Goal: Task Accomplishment & Management: Use online tool/utility

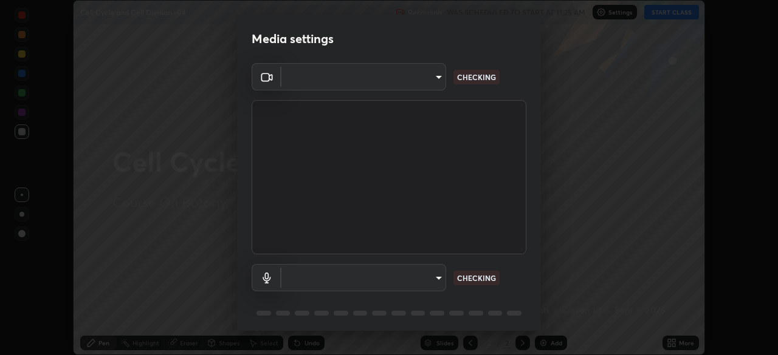
scroll to position [355, 778]
type input "b0e84f93268a6bc6c10e964920e8257ae587a14dfbb6e1f0eed47ef9ac306ae8"
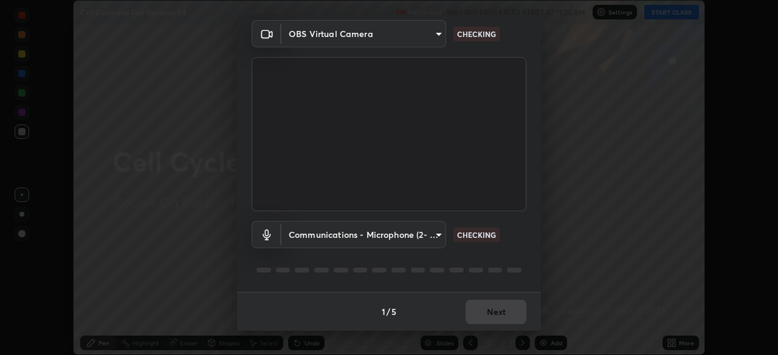
click at [436, 236] on body "Erase all Cell Cycle and Cell Division -04 Recording WAS SCHEDULED TO START AT …" at bounding box center [389, 177] width 778 height 355
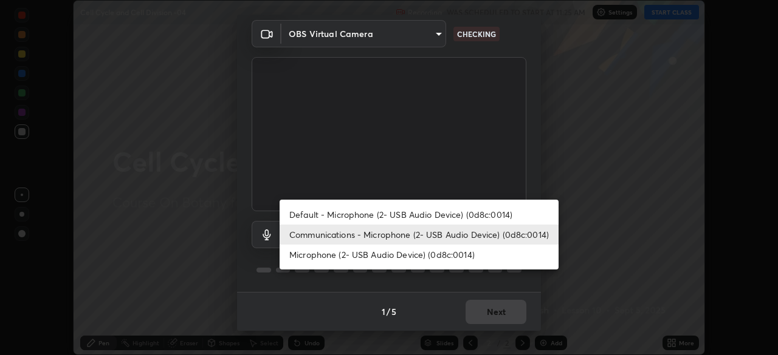
click at [442, 235] on li "Communications - Microphone (2- USB Audio Device) (0d8c:0014)" at bounding box center [418, 235] width 279 height 20
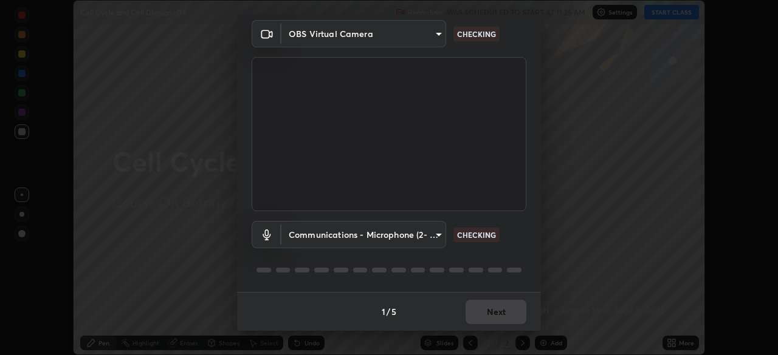
click at [438, 236] on body "Erase all Cell Cycle and Cell Division -04 Recording WAS SCHEDULED TO START AT …" at bounding box center [389, 177] width 778 height 355
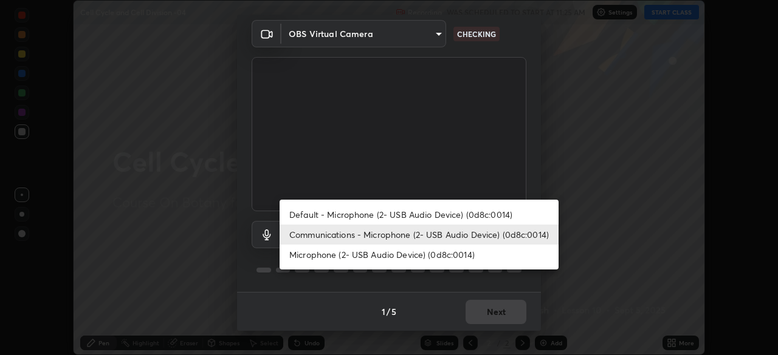
click at [434, 216] on li "Default - Microphone (2- USB Audio Device) (0d8c:0014)" at bounding box center [418, 215] width 279 height 20
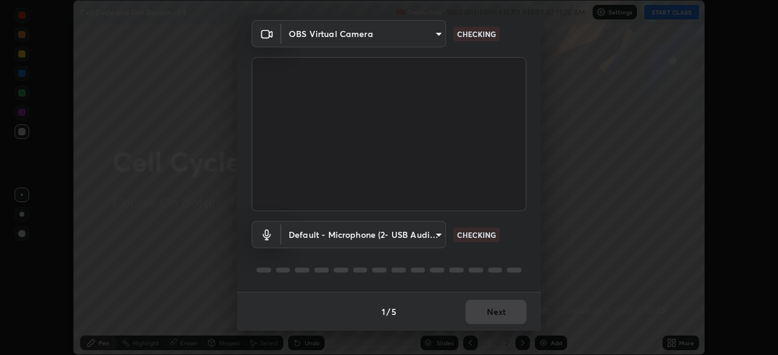
type input "default"
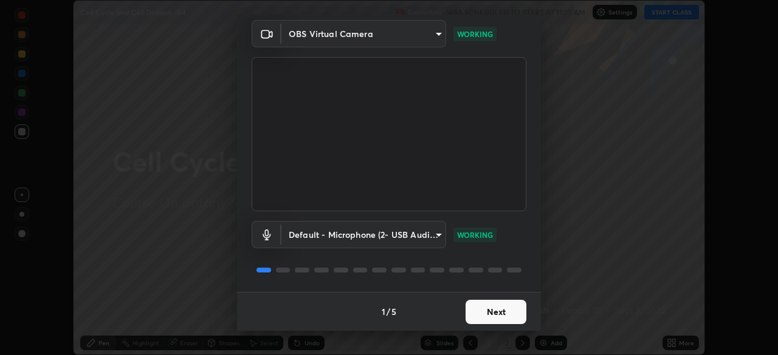
click at [496, 313] on button "Next" at bounding box center [495, 312] width 61 height 24
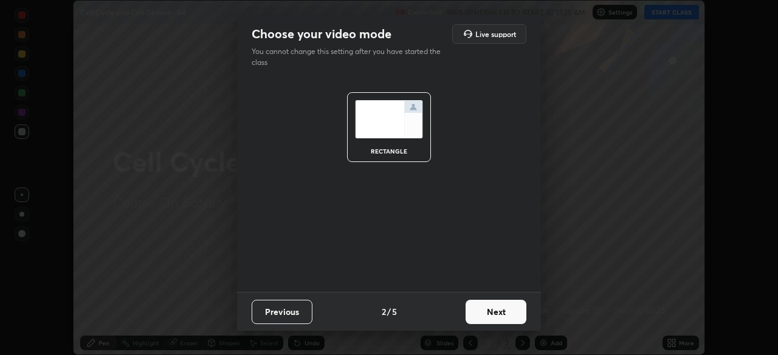
click at [499, 315] on button "Next" at bounding box center [495, 312] width 61 height 24
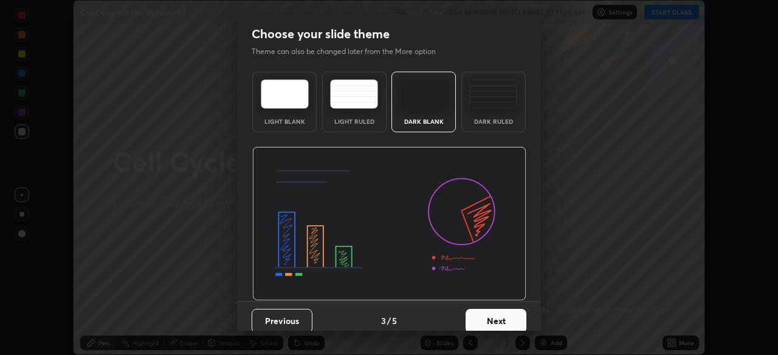
click at [496, 318] on button "Next" at bounding box center [495, 321] width 61 height 24
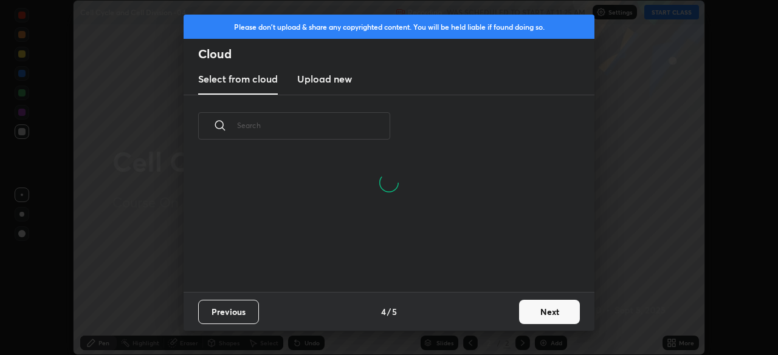
click at [539, 309] on button "Next" at bounding box center [549, 312] width 61 height 24
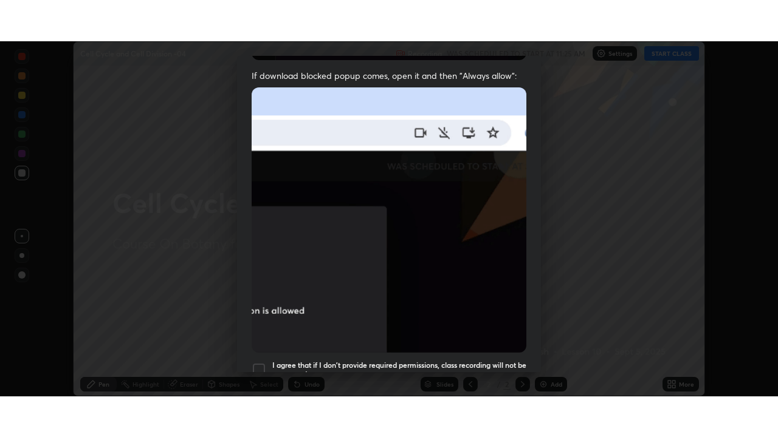
scroll to position [291, 0]
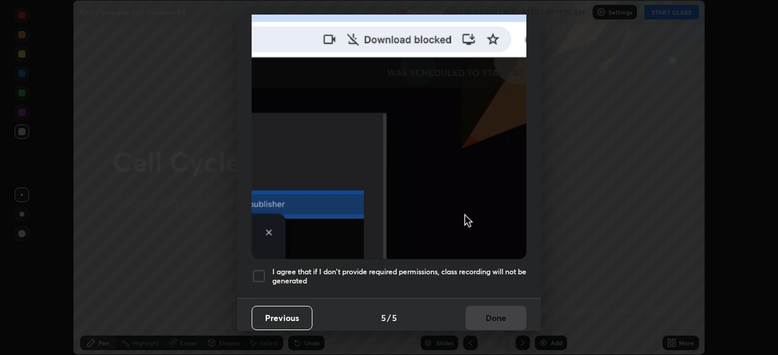
click at [259, 272] on div at bounding box center [258, 276] width 15 height 15
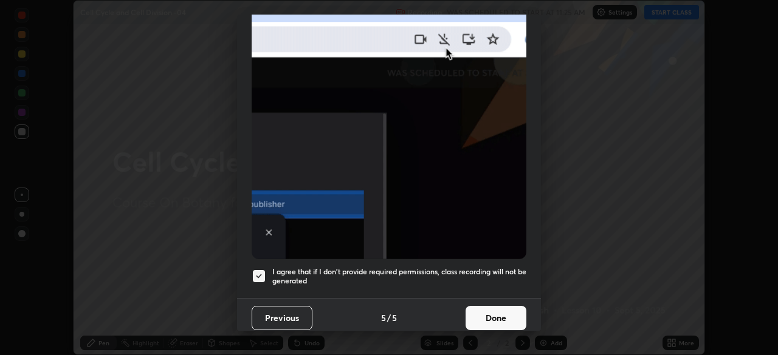
click at [488, 313] on button "Done" at bounding box center [495, 318] width 61 height 24
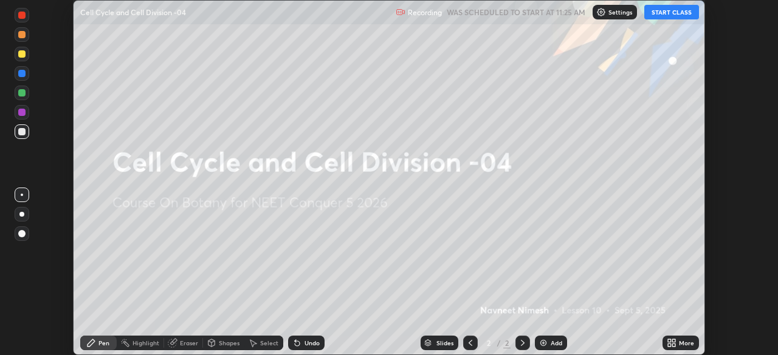
click at [670, 342] on icon at bounding box center [669, 341] width 3 height 3
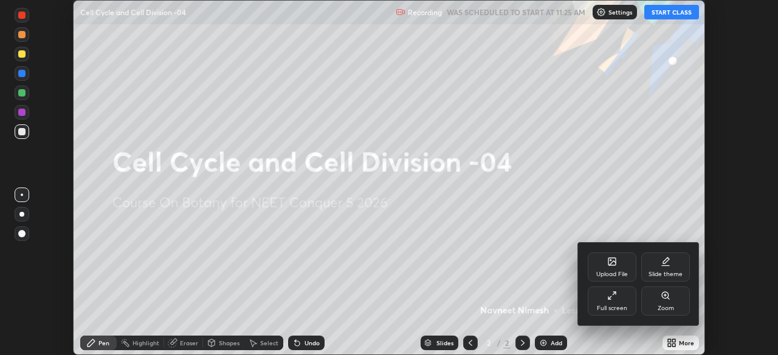
click at [611, 299] on icon at bounding box center [609, 298] width 2 height 2
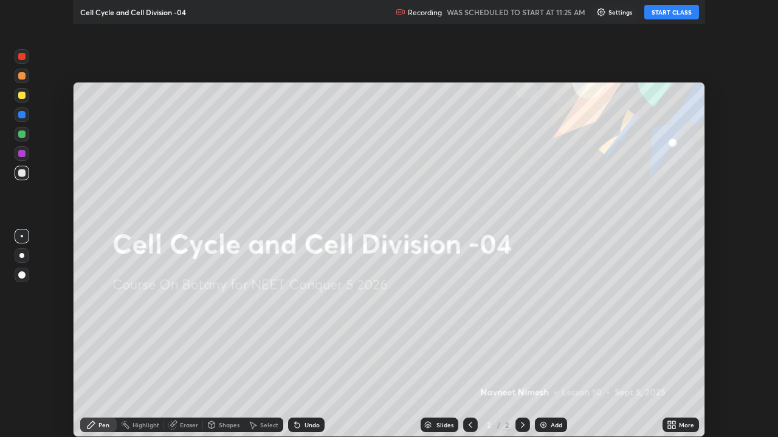
scroll to position [437, 778]
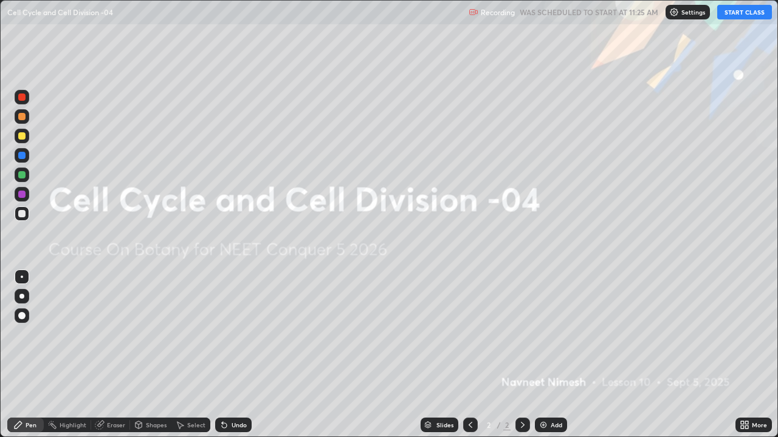
click at [732, 15] on button "START CLASS" at bounding box center [744, 12] width 55 height 15
click at [547, 355] on div "Add" at bounding box center [551, 425] width 32 height 15
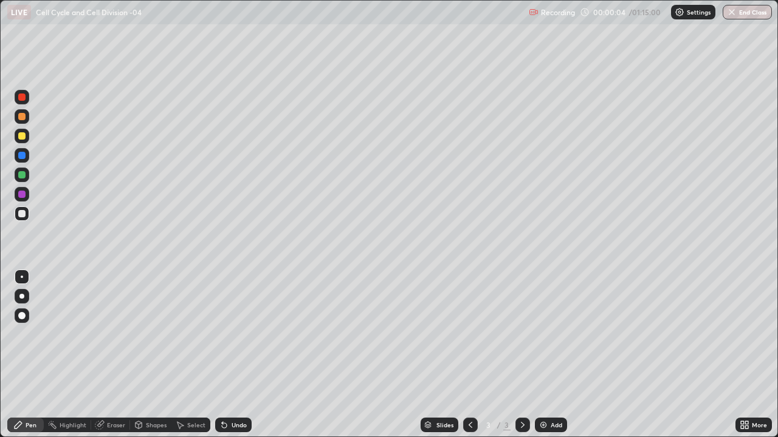
click at [25, 316] on div at bounding box center [21, 315] width 7 height 7
click at [22, 117] on div at bounding box center [21, 116] width 7 height 7
click at [154, 355] on div "Shapes" at bounding box center [156, 425] width 21 height 6
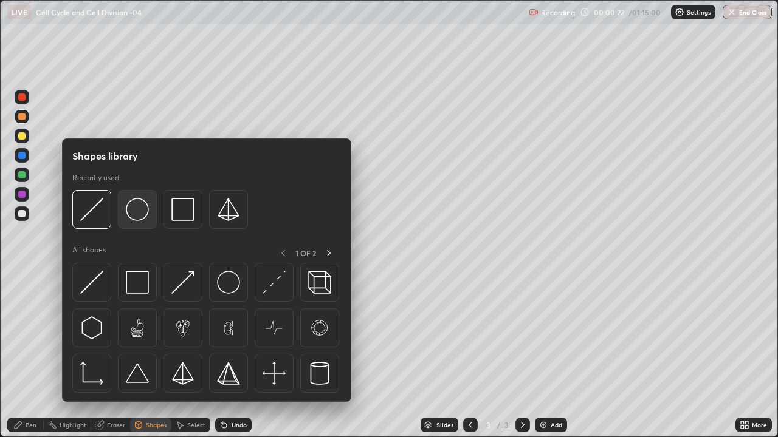
click at [138, 213] on img at bounding box center [137, 209] width 23 height 23
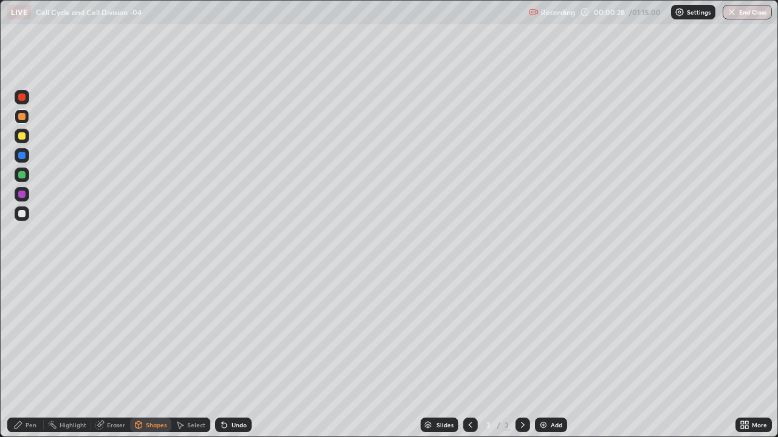
click at [225, 355] on icon at bounding box center [224, 425] width 10 height 10
click at [22, 194] on div at bounding box center [21, 194] width 7 height 7
click at [111, 355] on div "Eraser" at bounding box center [116, 425] width 18 height 6
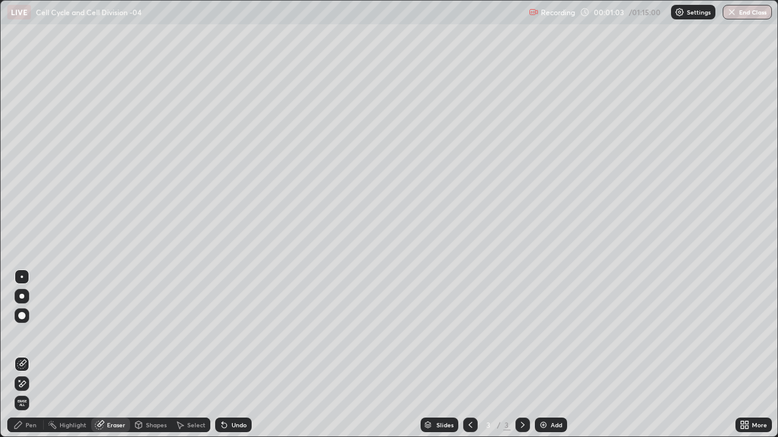
click at [36, 355] on div "Pen" at bounding box center [31, 425] width 11 height 6
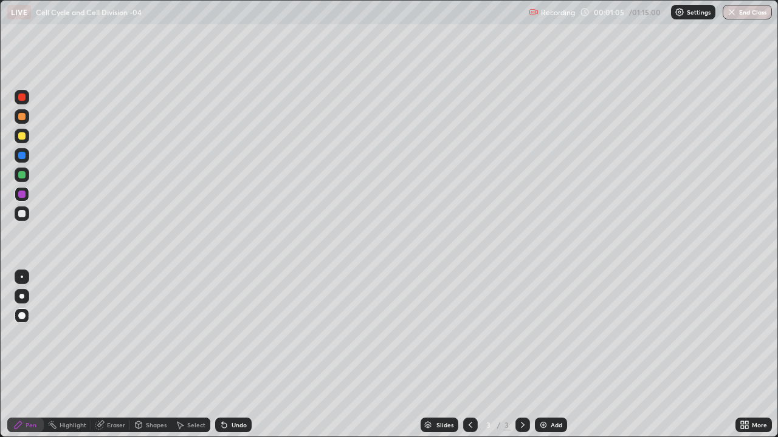
click at [23, 177] on div at bounding box center [21, 174] width 7 height 7
click at [22, 136] on div at bounding box center [21, 135] width 7 height 7
click at [23, 179] on div at bounding box center [22, 175] width 15 height 15
click at [222, 355] on icon at bounding box center [222, 422] width 1 height 1
click at [22, 157] on div at bounding box center [21, 155] width 7 height 7
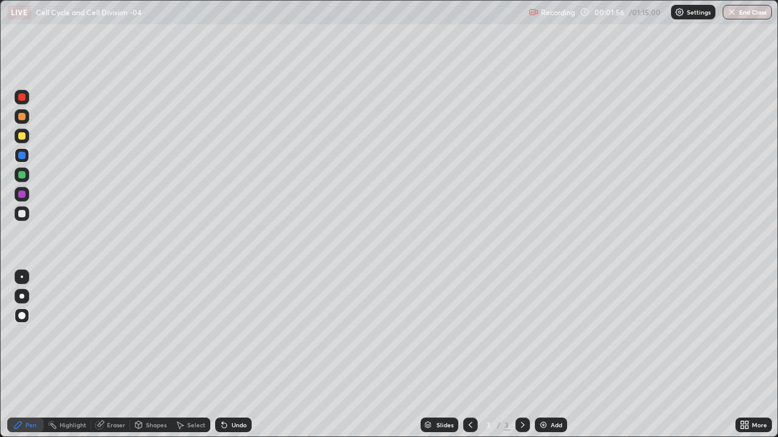
click at [222, 355] on icon at bounding box center [224, 425] width 5 height 5
click at [21, 214] on div at bounding box center [21, 213] width 7 height 7
click at [24, 213] on div at bounding box center [21, 213] width 7 height 7
click at [22, 215] on div at bounding box center [21, 213] width 7 height 7
click at [20, 196] on div at bounding box center [21, 194] width 7 height 7
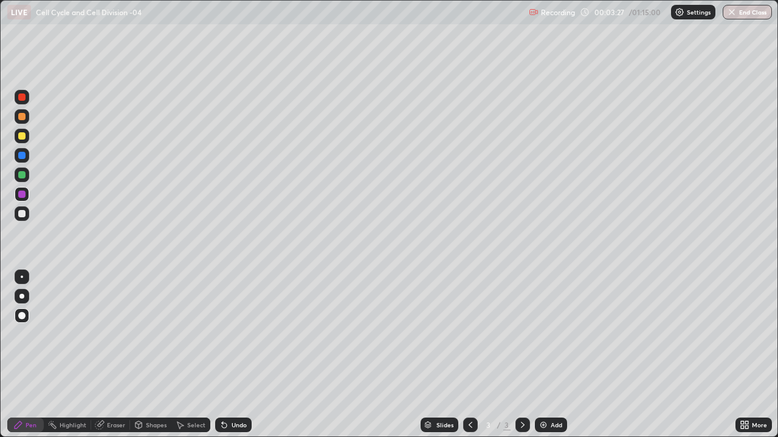
click at [22, 215] on div at bounding box center [21, 213] width 7 height 7
click at [226, 355] on icon at bounding box center [224, 425] width 10 height 10
click at [24, 157] on div at bounding box center [21, 155] width 7 height 7
click at [24, 213] on div at bounding box center [21, 213] width 7 height 7
click at [236, 355] on div "Undo" at bounding box center [238, 425] width 15 height 6
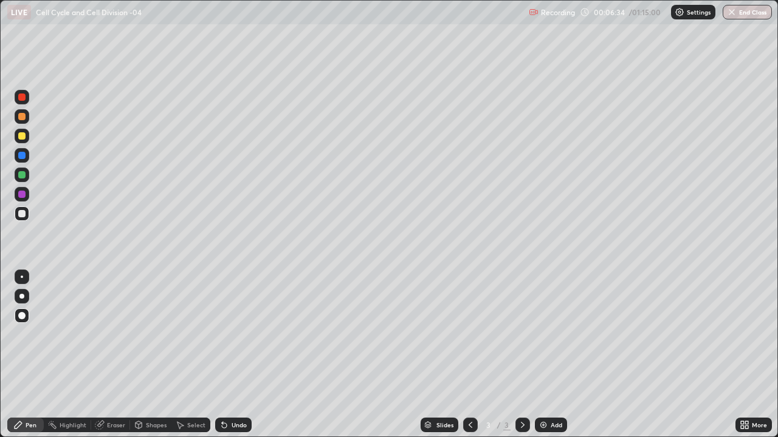
click at [233, 355] on div "Undo" at bounding box center [238, 425] width 15 height 6
click at [231, 355] on div "Undo" at bounding box center [238, 425] width 15 height 6
click at [541, 355] on img at bounding box center [543, 425] width 10 height 10
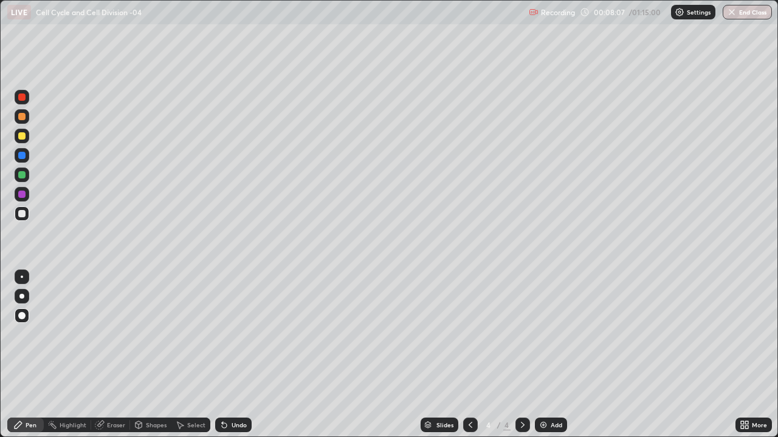
click at [22, 119] on div at bounding box center [21, 116] width 7 height 7
click at [24, 180] on div at bounding box center [22, 175] width 15 height 15
click at [22, 214] on div at bounding box center [21, 213] width 7 height 7
click at [22, 137] on div at bounding box center [21, 135] width 7 height 7
click at [159, 355] on div "Shapes" at bounding box center [156, 425] width 21 height 6
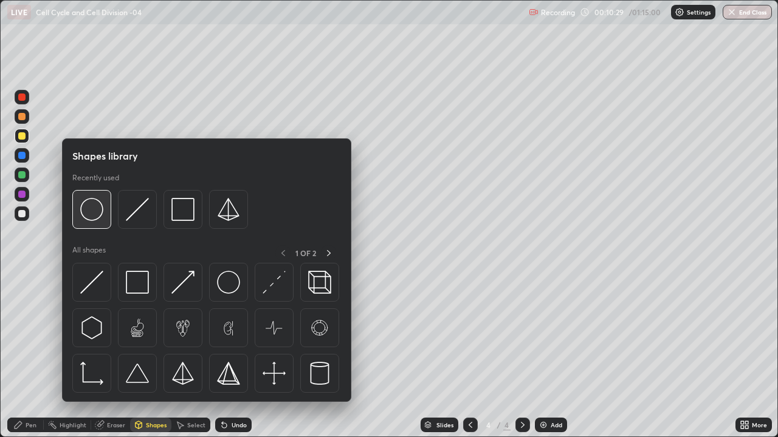
click at [94, 215] on img at bounding box center [91, 209] width 23 height 23
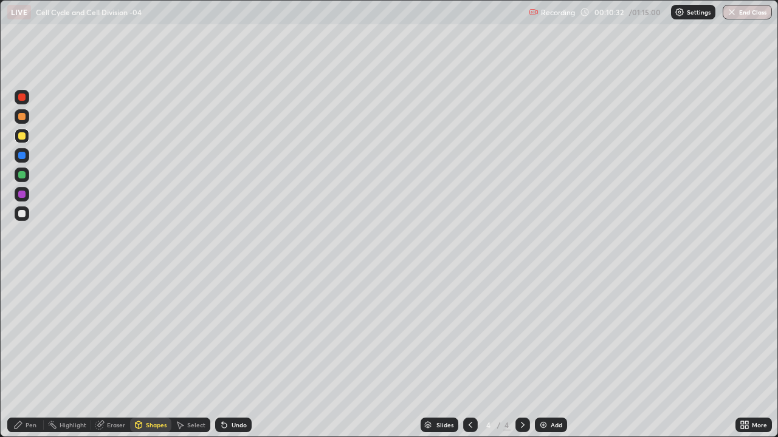
click at [222, 355] on icon at bounding box center [224, 425] width 5 height 5
click at [21, 197] on div at bounding box center [21, 194] width 7 height 7
click at [222, 355] on icon at bounding box center [222, 422] width 1 height 1
click at [38, 355] on div "Pen" at bounding box center [25, 425] width 36 height 15
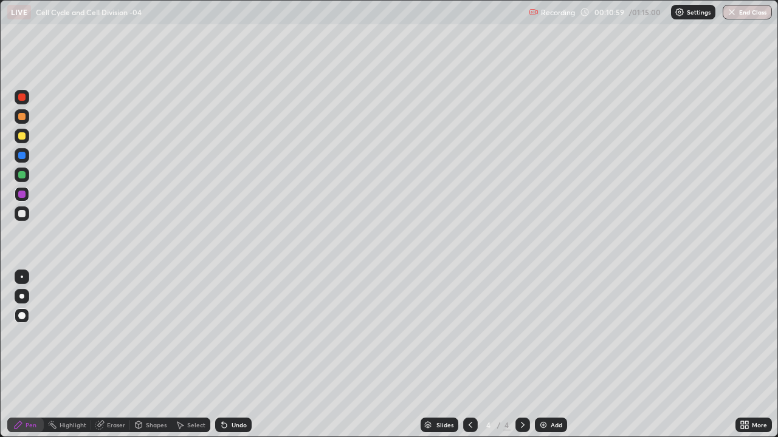
click at [112, 355] on div "Eraser" at bounding box center [110, 425] width 39 height 15
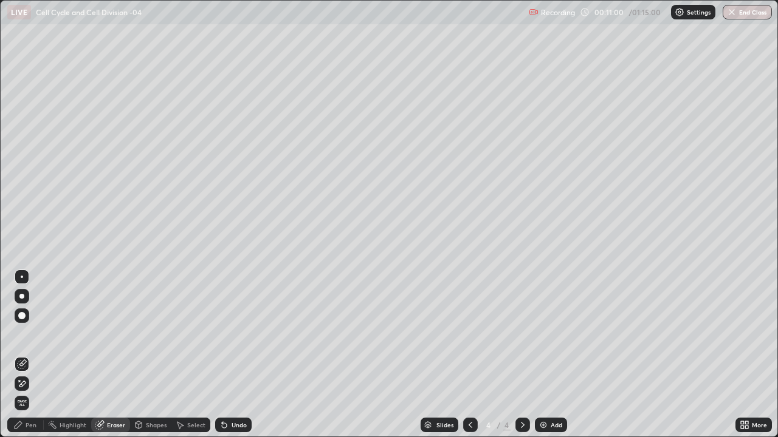
click at [21, 355] on icon at bounding box center [22, 365] width 10 height 10
click at [35, 355] on div "Pen" at bounding box center [31, 425] width 11 height 6
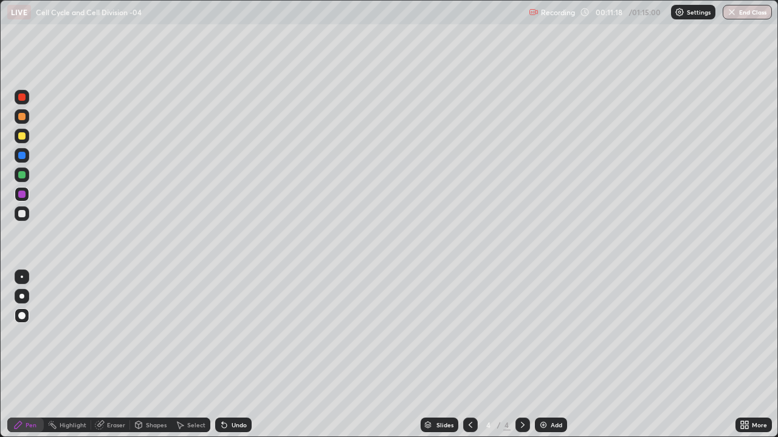
click at [22, 177] on div at bounding box center [21, 174] width 7 height 7
click at [467, 355] on icon at bounding box center [470, 425] width 10 height 10
click at [519, 355] on icon at bounding box center [523, 425] width 10 height 10
click at [22, 296] on div at bounding box center [21, 296] width 5 height 5
click at [26, 160] on div at bounding box center [22, 155] width 15 height 15
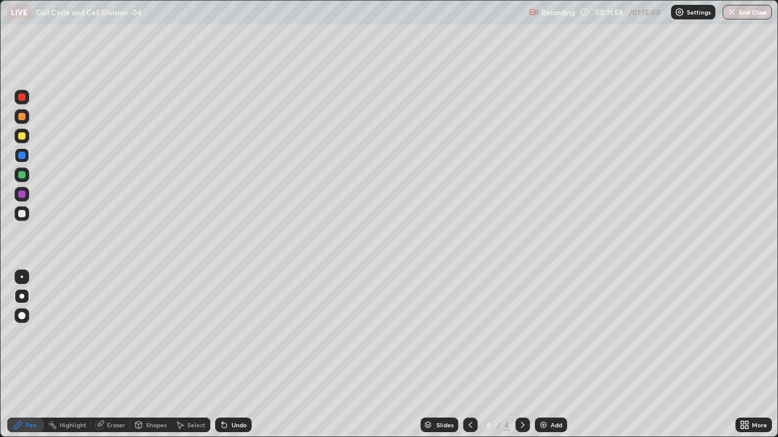
click at [221, 355] on icon at bounding box center [224, 425] width 10 height 10
click at [222, 355] on icon at bounding box center [224, 425] width 5 height 5
click at [222, 355] on icon at bounding box center [222, 422] width 1 height 1
click at [22, 216] on div at bounding box center [21, 213] width 7 height 7
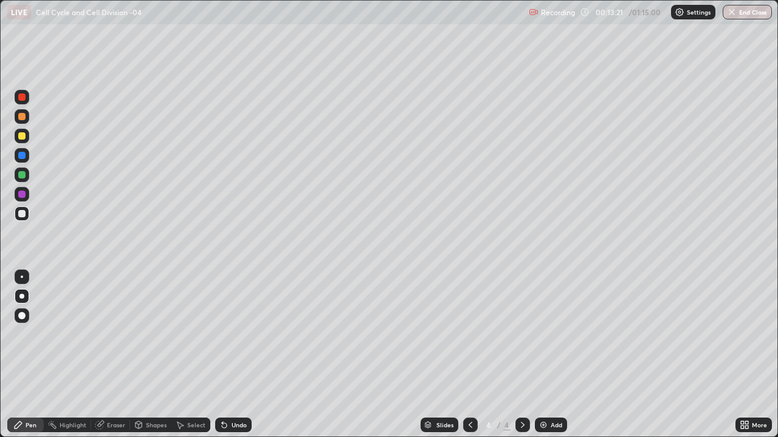
click at [24, 315] on div at bounding box center [21, 315] width 7 height 7
click at [29, 355] on div "Pen" at bounding box center [25, 425] width 36 height 15
click at [545, 355] on img at bounding box center [543, 425] width 10 height 10
click at [22, 176] on div at bounding box center [21, 174] width 7 height 7
click at [23, 215] on div at bounding box center [21, 213] width 7 height 7
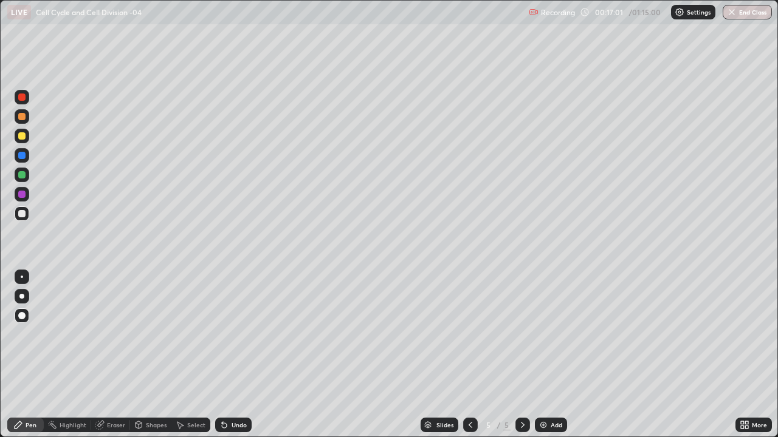
click at [24, 214] on div at bounding box center [21, 213] width 7 height 7
click at [22, 136] on div at bounding box center [21, 135] width 7 height 7
click at [155, 355] on div "Shapes" at bounding box center [156, 425] width 21 height 6
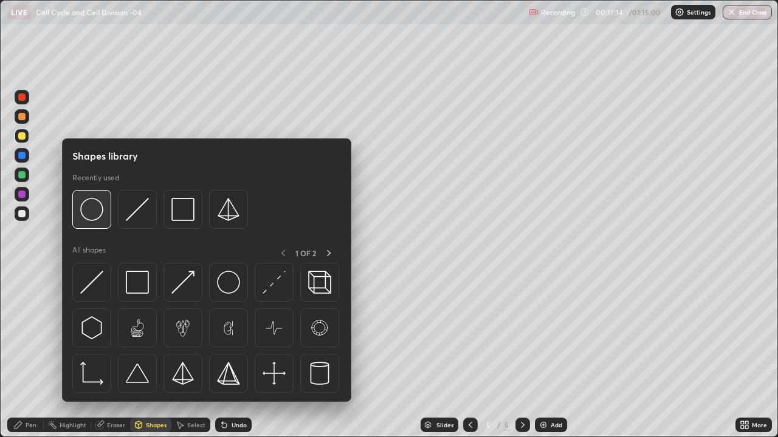
click at [96, 213] on img at bounding box center [91, 209] width 23 height 23
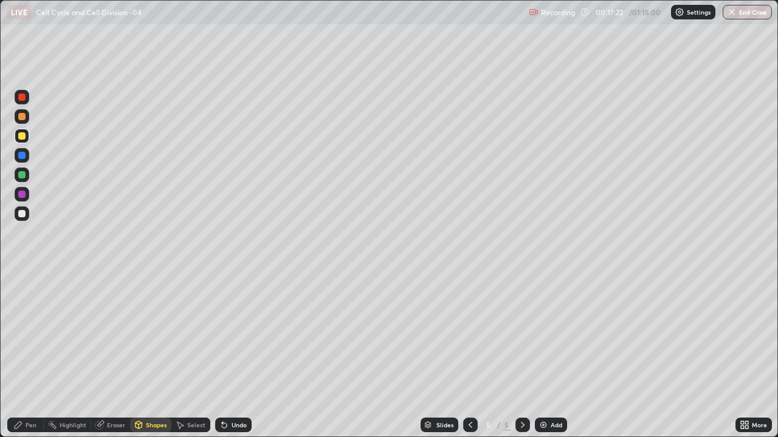
click at [23, 214] on div at bounding box center [21, 213] width 7 height 7
click at [23, 139] on div at bounding box center [21, 135] width 7 height 7
click at [22, 177] on div at bounding box center [21, 174] width 7 height 7
click at [31, 355] on div "Pen" at bounding box center [31, 425] width 11 height 6
click at [23, 159] on div at bounding box center [21, 155] width 7 height 7
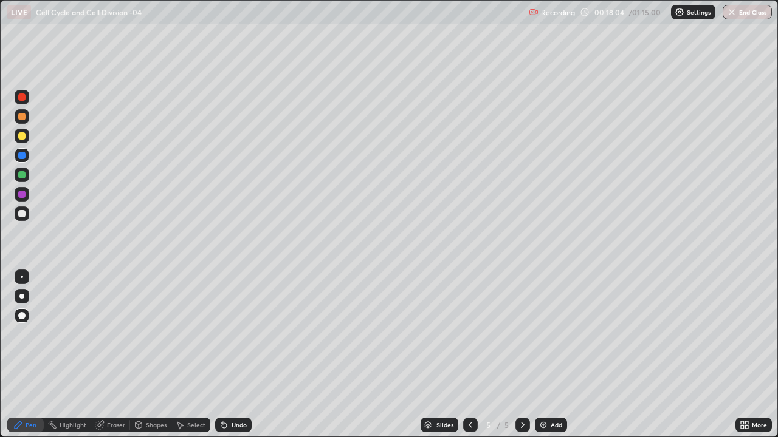
click at [22, 216] on div at bounding box center [21, 213] width 7 height 7
click at [542, 355] on img at bounding box center [543, 425] width 10 height 10
click at [23, 117] on div at bounding box center [21, 116] width 7 height 7
click at [25, 216] on div at bounding box center [21, 213] width 7 height 7
click at [22, 136] on div at bounding box center [21, 135] width 7 height 7
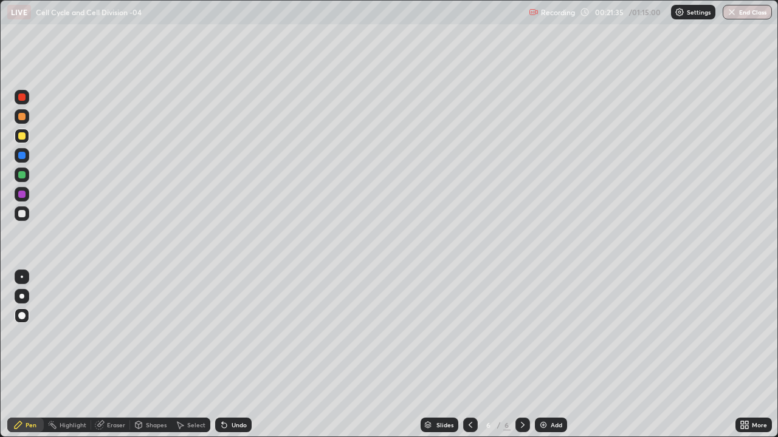
click at [222, 355] on icon at bounding box center [224, 425] width 5 height 5
click at [154, 355] on div "Shapes" at bounding box center [156, 425] width 21 height 6
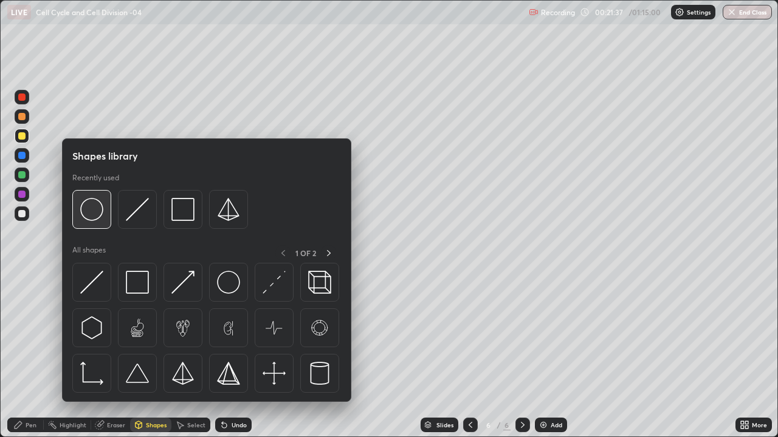
click at [91, 213] on img at bounding box center [91, 209] width 23 height 23
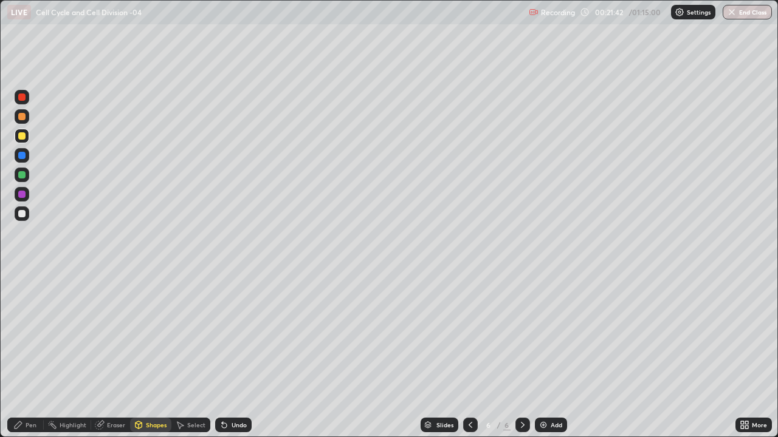
click at [24, 215] on div at bounding box center [21, 213] width 7 height 7
click at [22, 178] on div at bounding box center [21, 174] width 7 height 7
click at [33, 355] on div "Pen" at bounding box center [31, 425] width 11 height 6
click at [24, 159] on div at bounding box center [21, 155] width 7 height 7
click at [23, 197] on div at bounding box center [21, 194] width 7 height 7
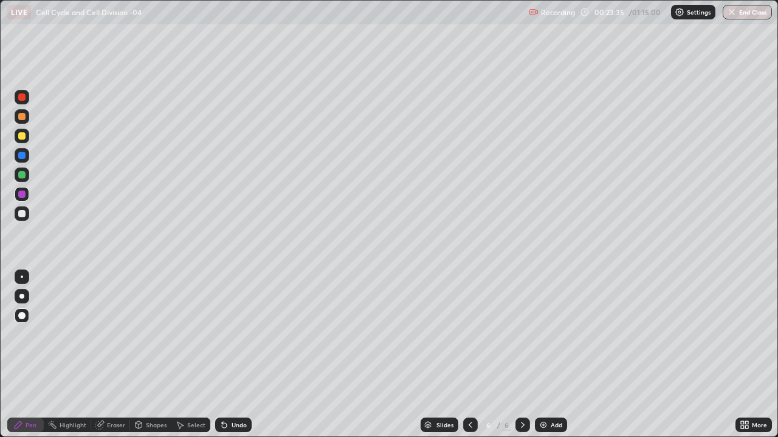
click at [22, 216] on div at bounding box center [21, 213] width 7 height 7
click at [24, 214] on div at bounding box center [21, 213] width 7 height 7
click at [20, 196] on div at bounding box center [21, 194] width 7 height 7
click at [29, 194] on div at bounding box center [22, 194] width 15 height 15
click at [18, 216] on div at bounding box center [21, 213] width 7 height 7
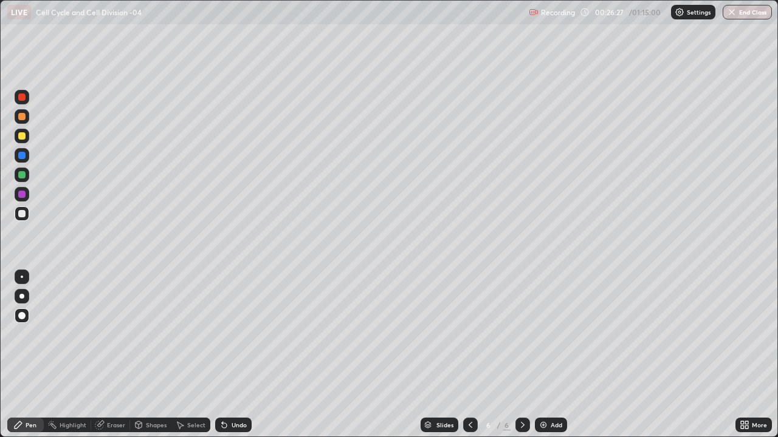
click at [109, 355] on div "Eraser" at bounding box center [116, 425] width 18 height 6
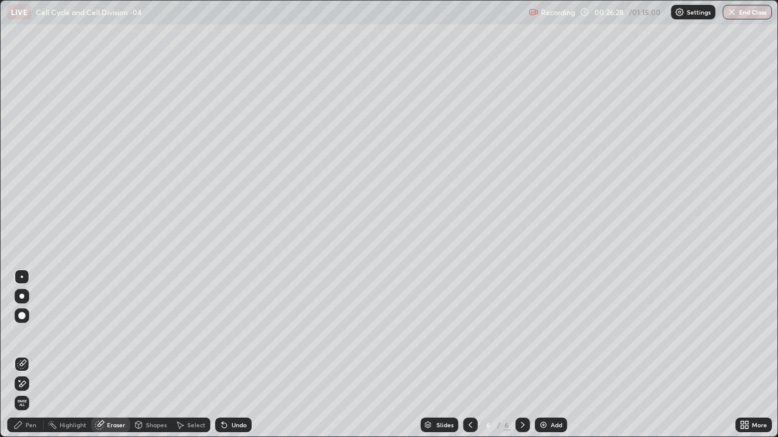
click at [22, 355] on icon at bounding box center [22, 384] width 10 height 10
click at [467, 355] on icon at bounding box center [470, 425] width 10 height 10
click at [469, 355] on icon at bounding box center [470, 425] width 10 height 10
click at [521, 355] on icon at bounding box center [523, 425] width 4 height 6
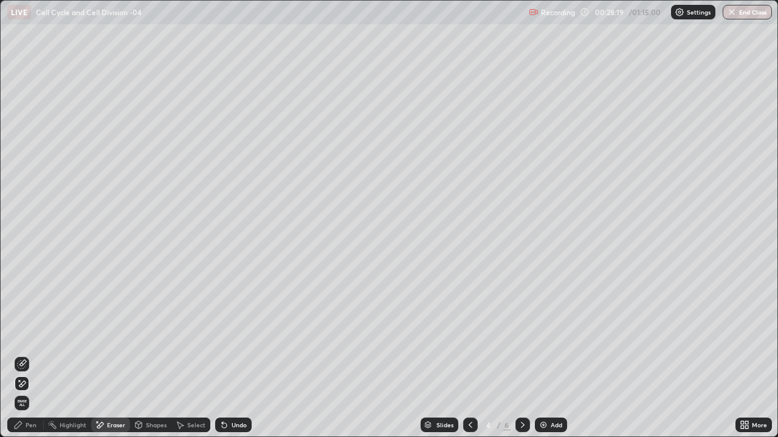
click at [521, 355] on icon at bounding box center [523, 425] width 10 height 10
click at [522, 355] on icon at bounding box center [523, 425] width 10 height 10
click at [35, 355] on div "Pen" at bounding box center [31, 425] width 11 height 6
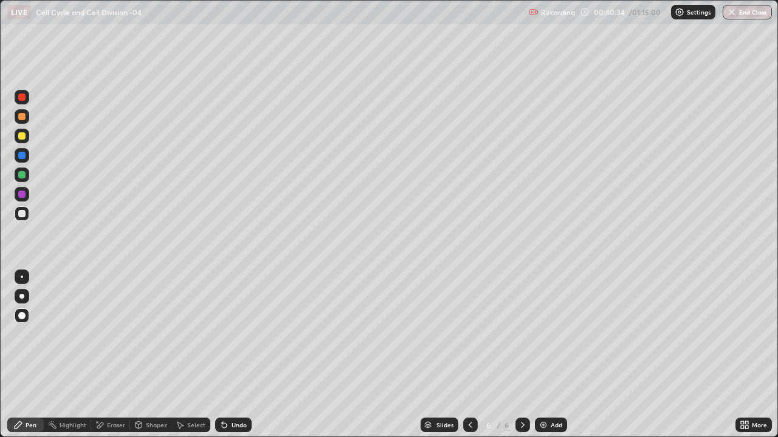
click at [521, 355] on icon at bounding box center [523, 425] width 10 height 10
click at [520, 355] on icon at bounding box center [523, 425] width 10 height 10
click at [522, 355] on icon at bounding box center [523, 425] width 4 height 6
click at [523, 355] on icon at bounding box center [523, 425] width 10 height 10
click at [522, 355] on icon at bounding box center [523, 425] width 10 height 10
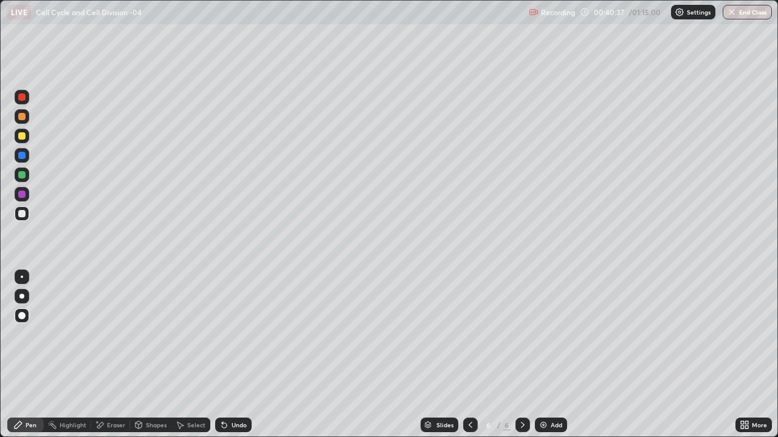
click at [549, 355] on div "Add" at bounding box center [551, 425] width 32 height 15
click at [228, 355] on div "Undo" at bounding box center [233, 425] width 36 height 15
click at [24, 157] on div at bounding box center [21, 155] width 7 height 7
click at [242, 355] on div "Undo" at bounding box center [233, 425] width 36 height 15
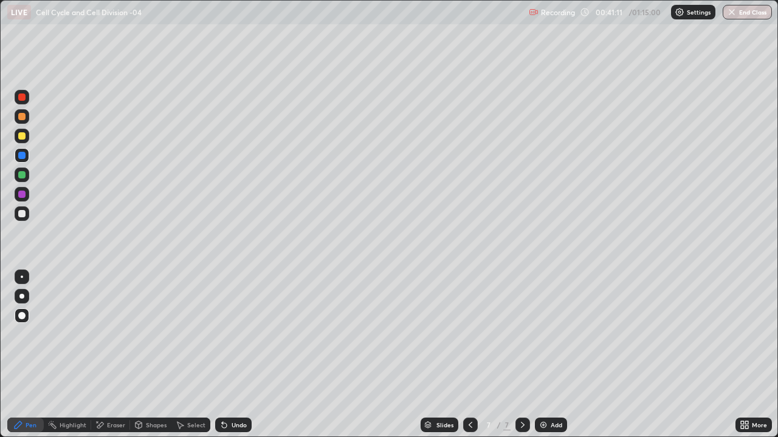
click at [235, 355] on div "Undo" at bounding box center [238, 425] width 15 height 6
click at [234, 355] on div "Undo" at bounding box center [238, 425] width 15 height 6
click at [233, 355] on div "Undo" at bounding box center [238, 425] width 15 height 6
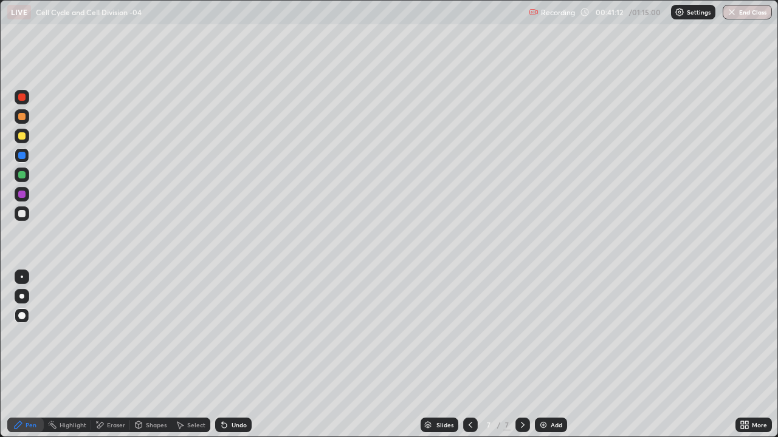
click at [234, 355] on div "Undo" at bounding box center [233, 425] width 36 height 15
click at [190, 355] on div "Select" at bounding box center [190, 425] width 39 height 15
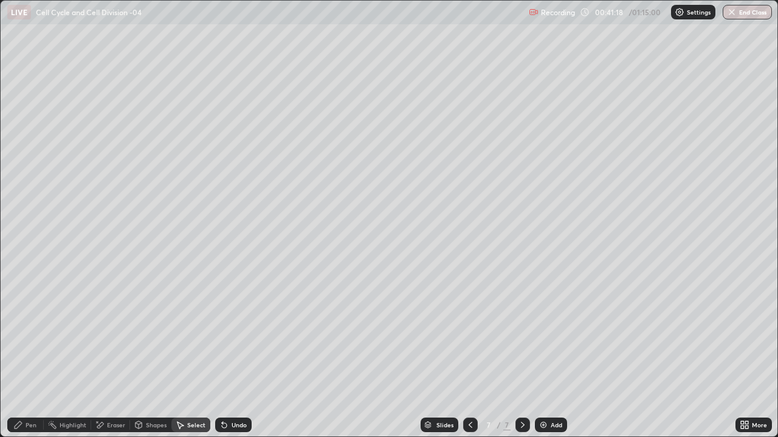
click at [222, 355] on icon at bounding box center [224, 425] width 5 height 5
click at [469, 355] on icon at bounding box center [470, 425] width 10 height 10
click at [518, 98] on div "0 ° Undo Copy Duplicate Duplicate to new slide Delete" at bounding box center [389, 219] width 776 height 436
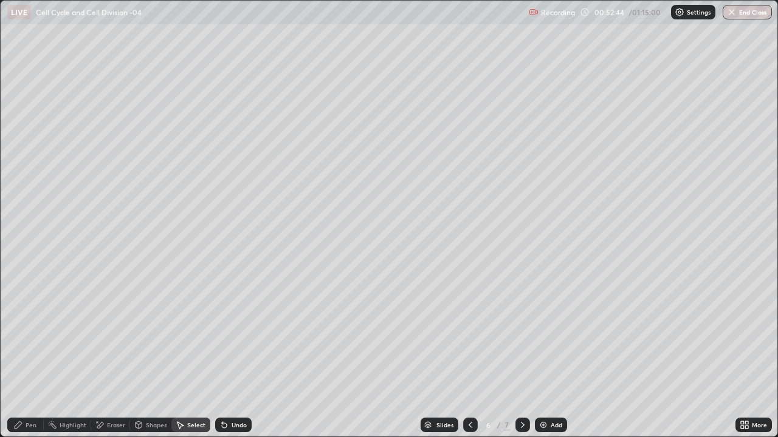
click at [18, 282] on div "Erase all" at bounding box center [21, 218] width 29 height 389
click at [22, 355] on icon at bounding box center [18, 425] width 10 height 10
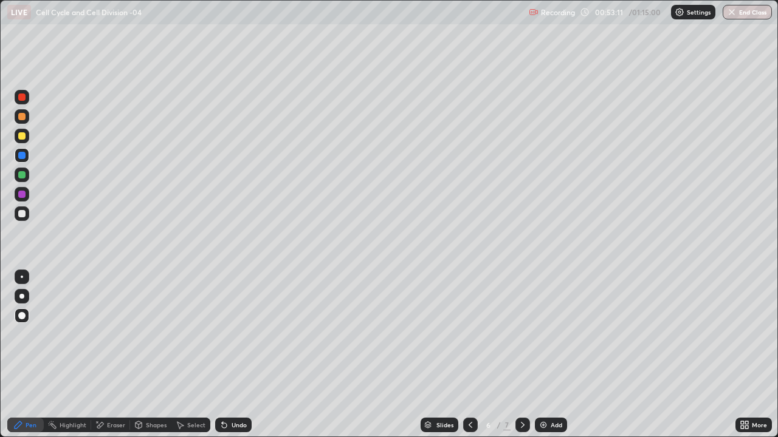
click at [10, 355] on div "Pen" at bounding box center [25, 425] width 36 height 15
click at [0, 355] on div "Pen Highlight Eraser Shapes Select Undo Slides 6 / 7 Add More" at bounding box center [389, 425] width 778 height 24
click at [60, 355] on div "Highlight" at bounding box center [73, 425] width 27 height 6
click at [74, 355] on div "Highlight" at bounding box center [73, 425] width 27 height 6
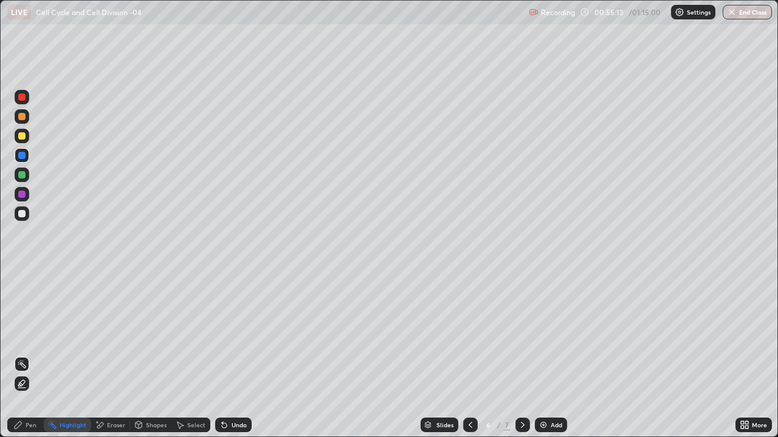
click at [116, 355] on div "Eraser" at bounding box center [116, 425] width 18 height 6
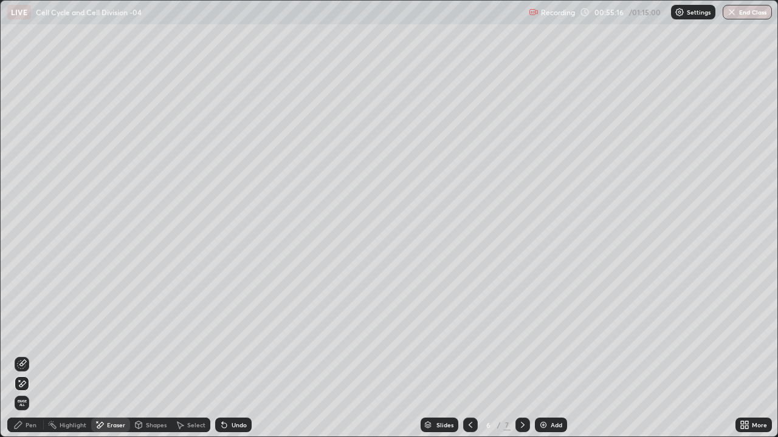
click at [22, 355] on div "Pen" at bounding box center [25, 425] width 36 height 15
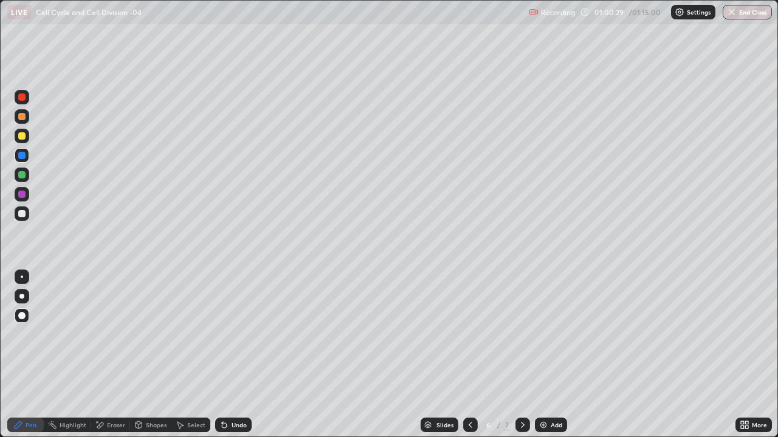
click at [731, 18] on button "End Class" at bounding box center [746, 12] width 49 height 15
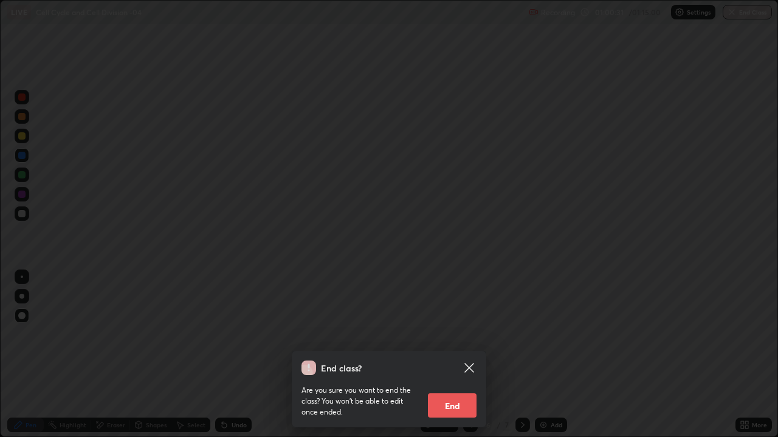
click at [456, 355] on button "End" at bounding box center [452, 406] width 49 height 24
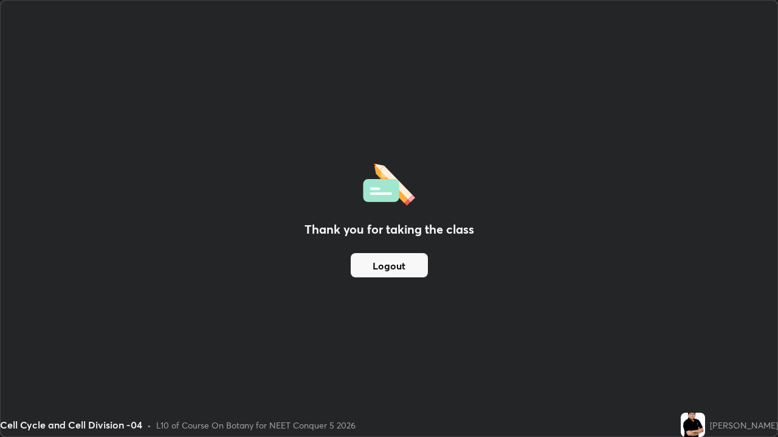
click at [389, 264] on button "Logout" at bounding box center [389, 265] width 77 height 24
